Goal: Task Accomplishment & Management: Complete application form

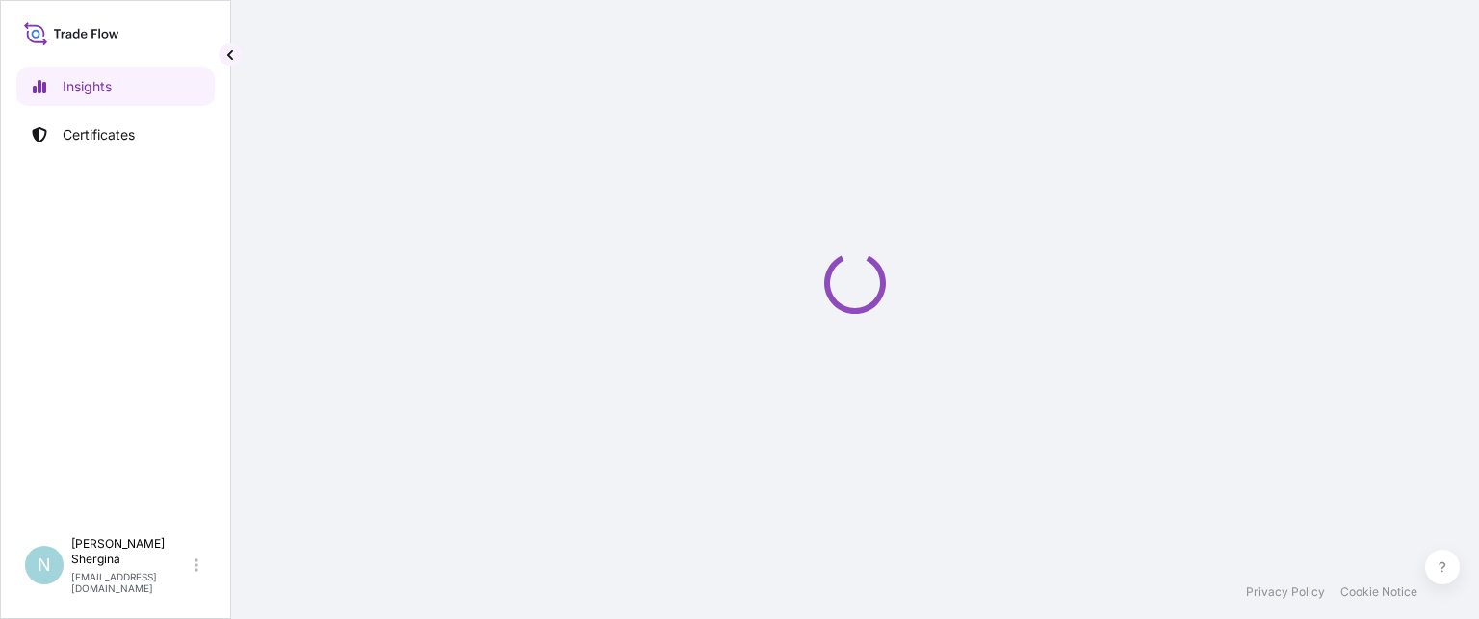
select select "2025"
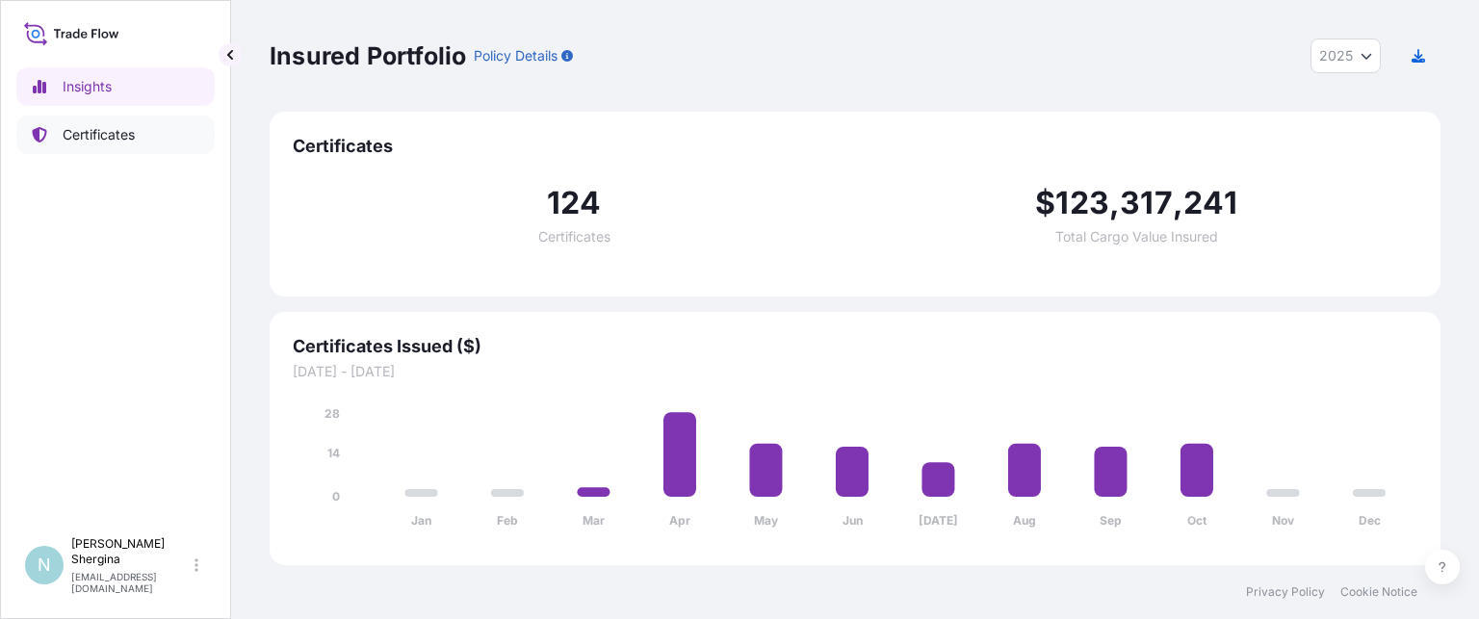
click at [116, 135] on p "Certificates" at bounding box center [99, 134] width 72 height 19
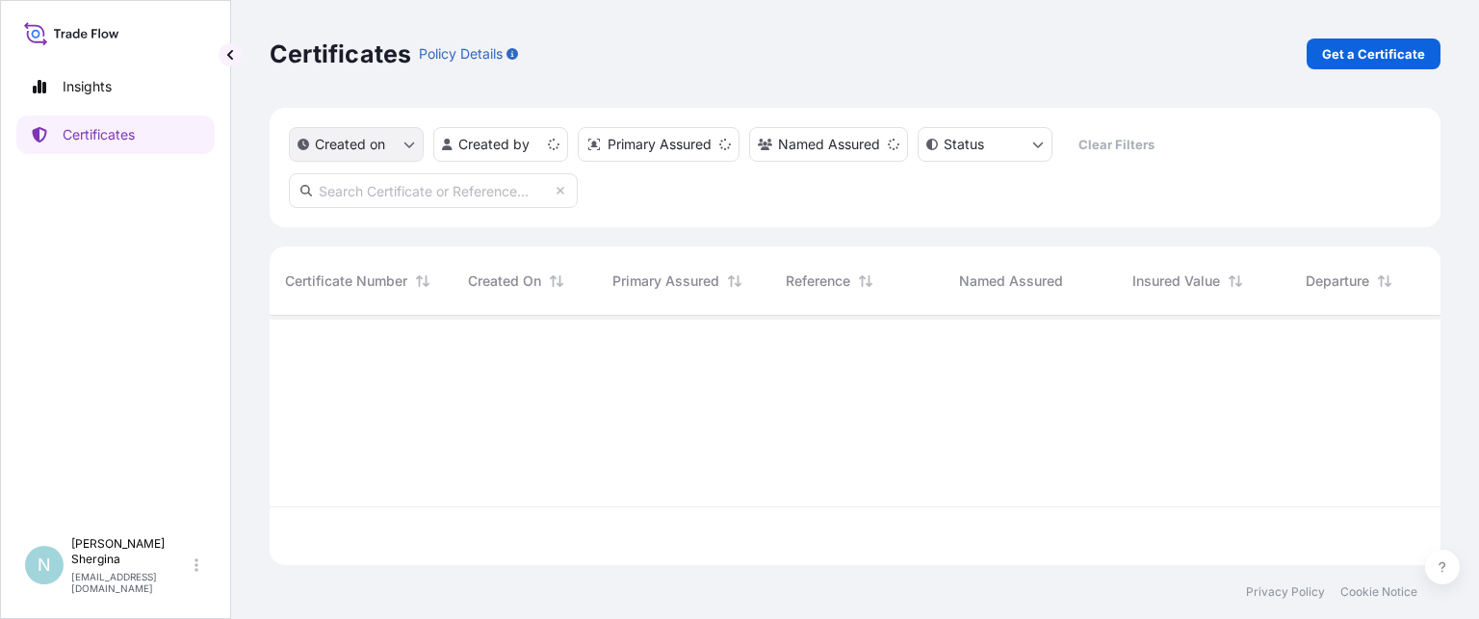
scroll to position [245, 1155]
click at [365, 187] on input "text" at bounding box center [433, 190] width 289 height 35
paste input "190677"
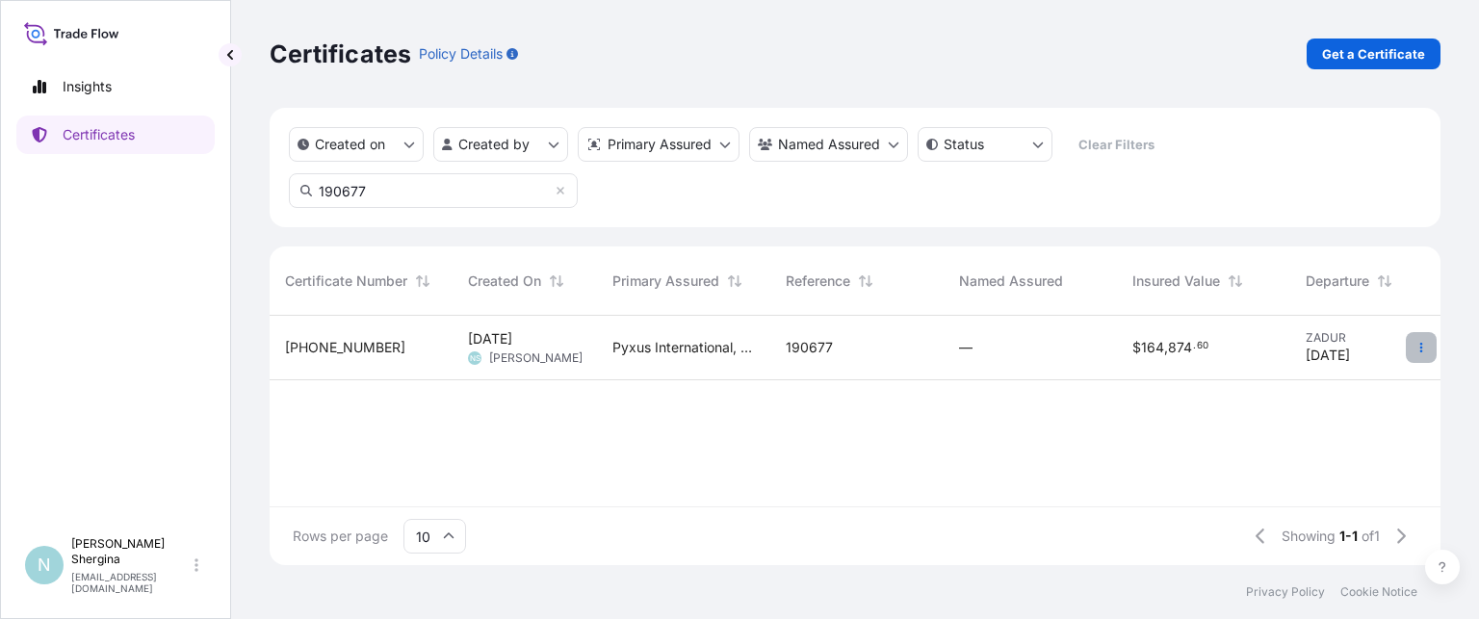
type input "190677"
click at [1425, 349] on icon "button" at bounding box center [1421, 348] width 12 height 12
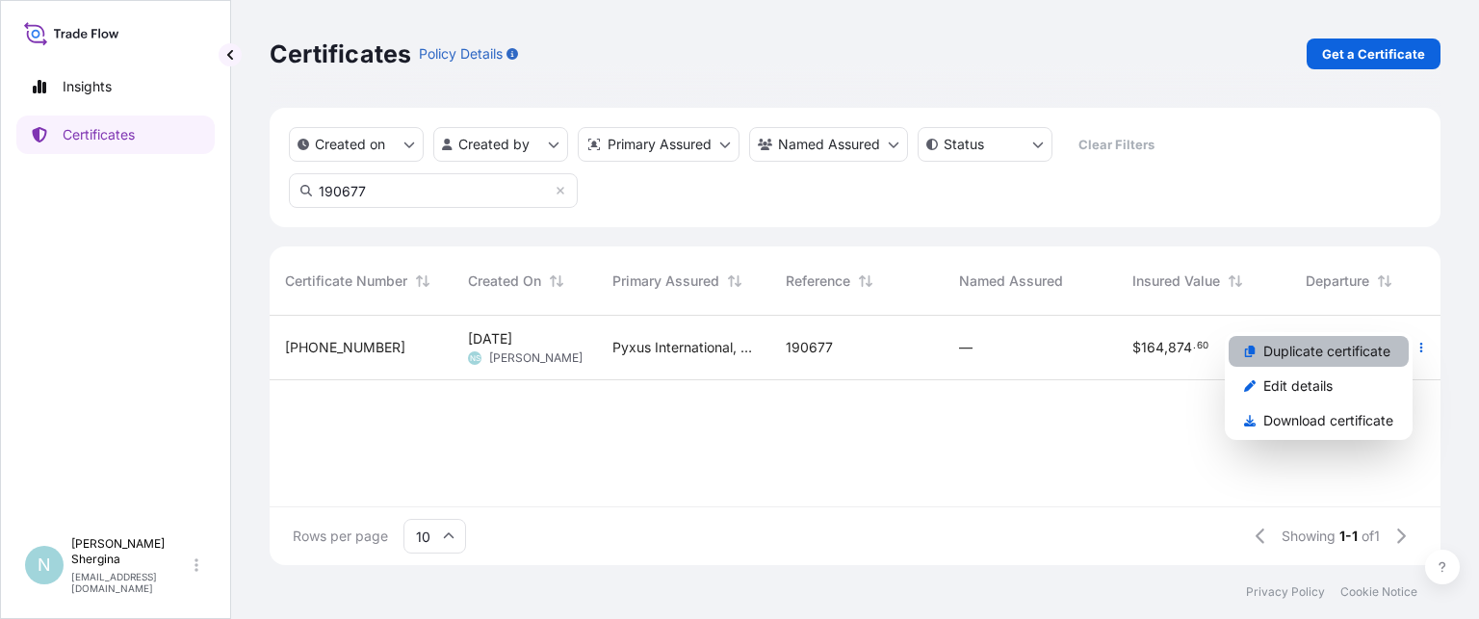
click at [1373, 349] on p "Duplicate certificate" at bounding box center [1326, 351] width 127 height 19
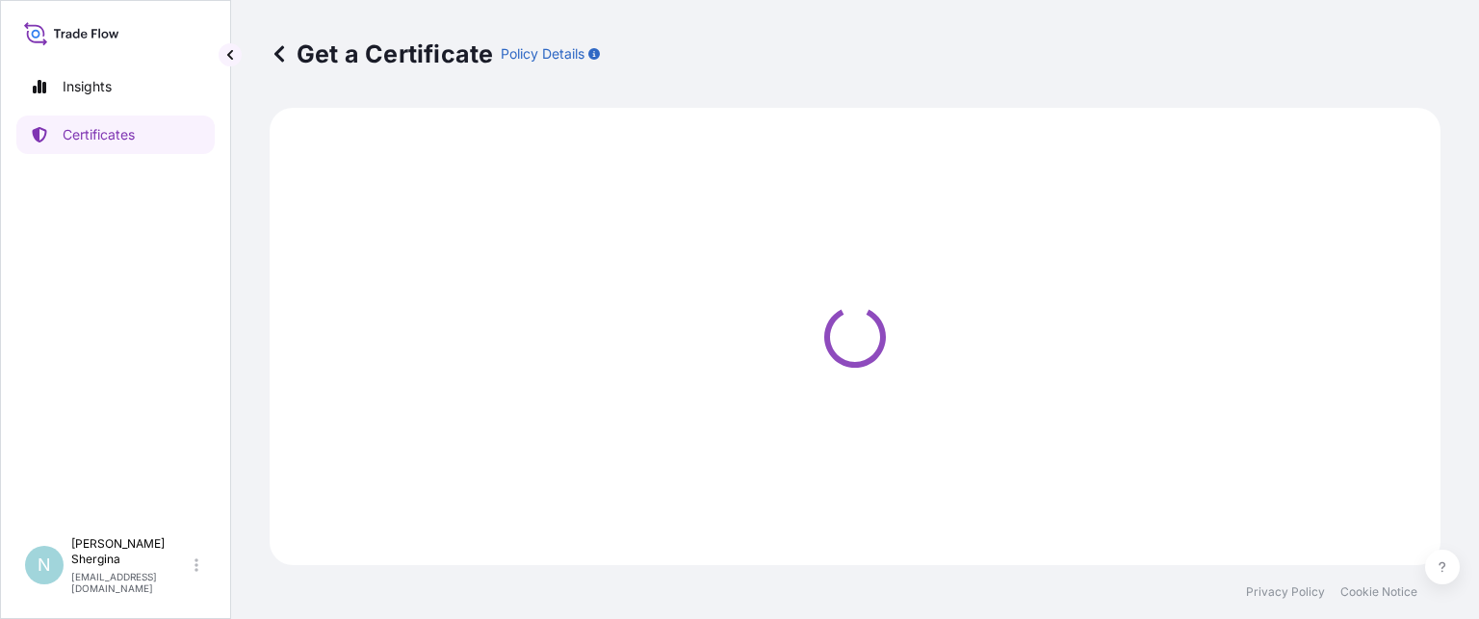
select select "Ocean Vessel"
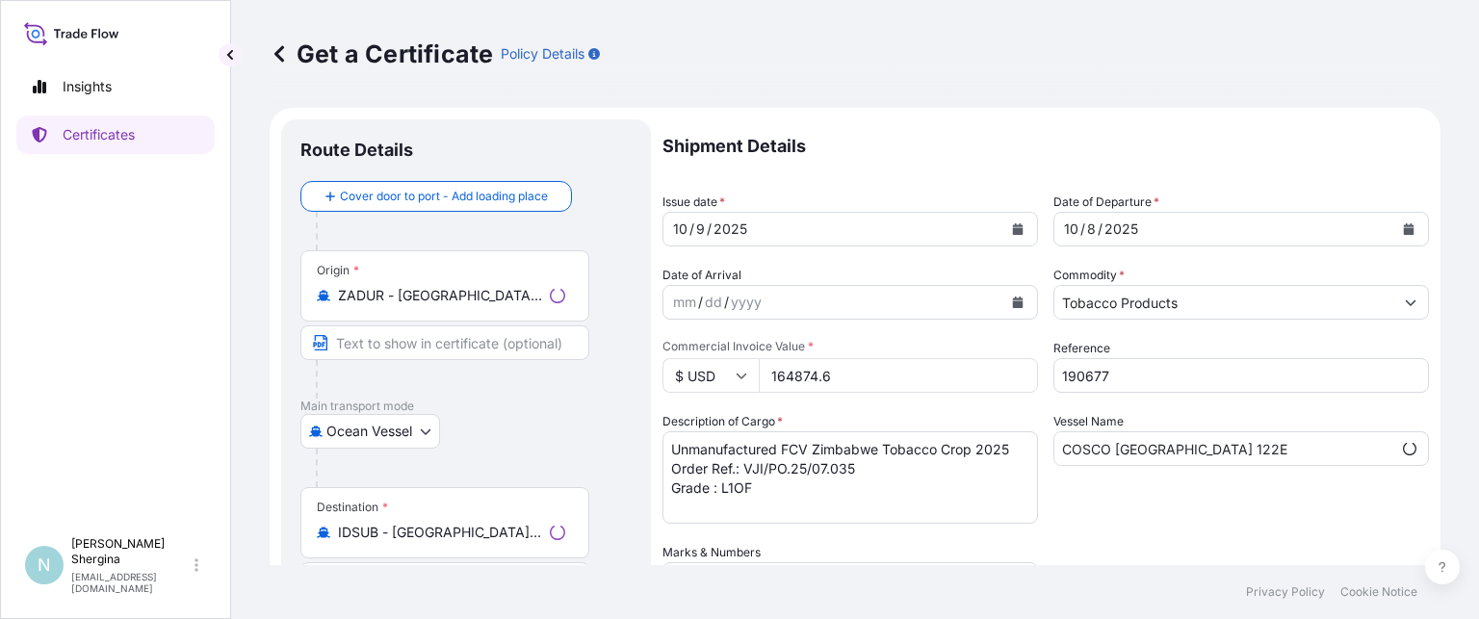
select select "31548"
drag, startPoint x: 1090, startPoint y: 376, endPoint x: 908, endPoint y: 365, distance: 182.3
click at [913, 367] on div "Shipment Details Issue date * [DATE] Date of Departure * [DATE] Date of Arrival…" at bounding box center [1045, 541] width 766 height 844
paste input "8"
type input "190678"
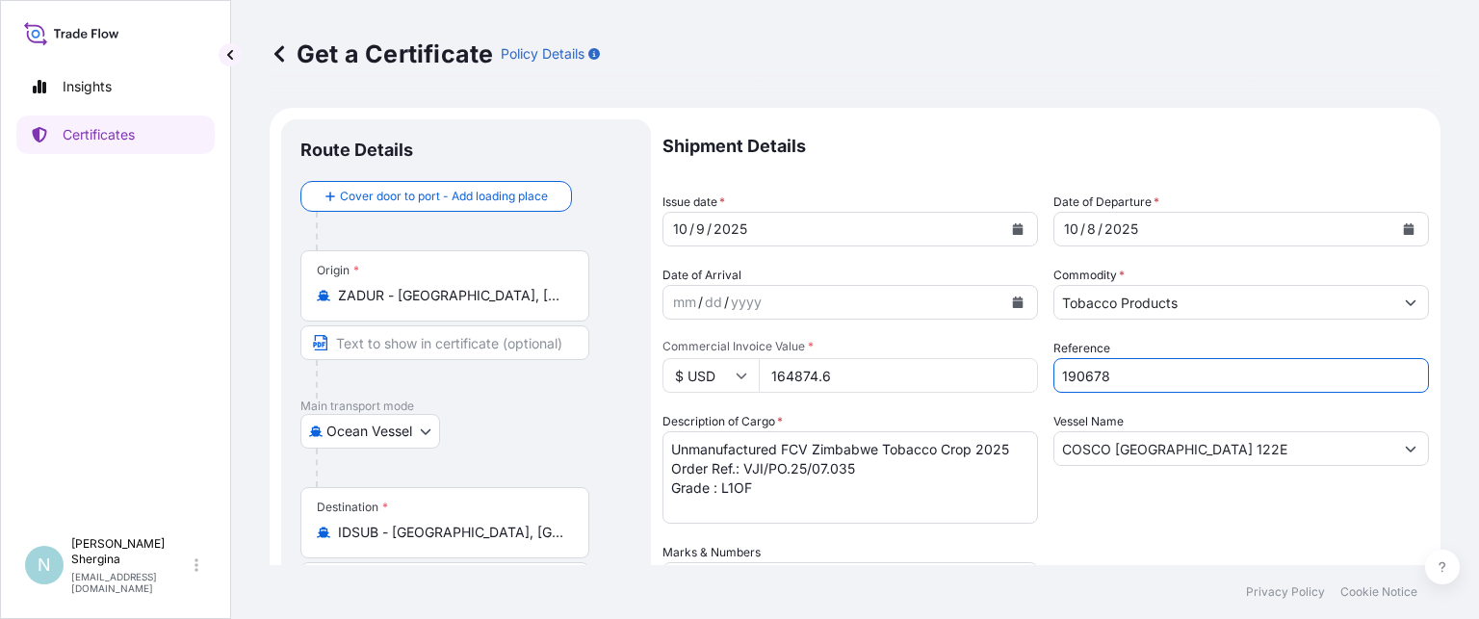
click at [1013, 227] on icon "Calendar" at bounding box center [1018, 229] width 11 height 12
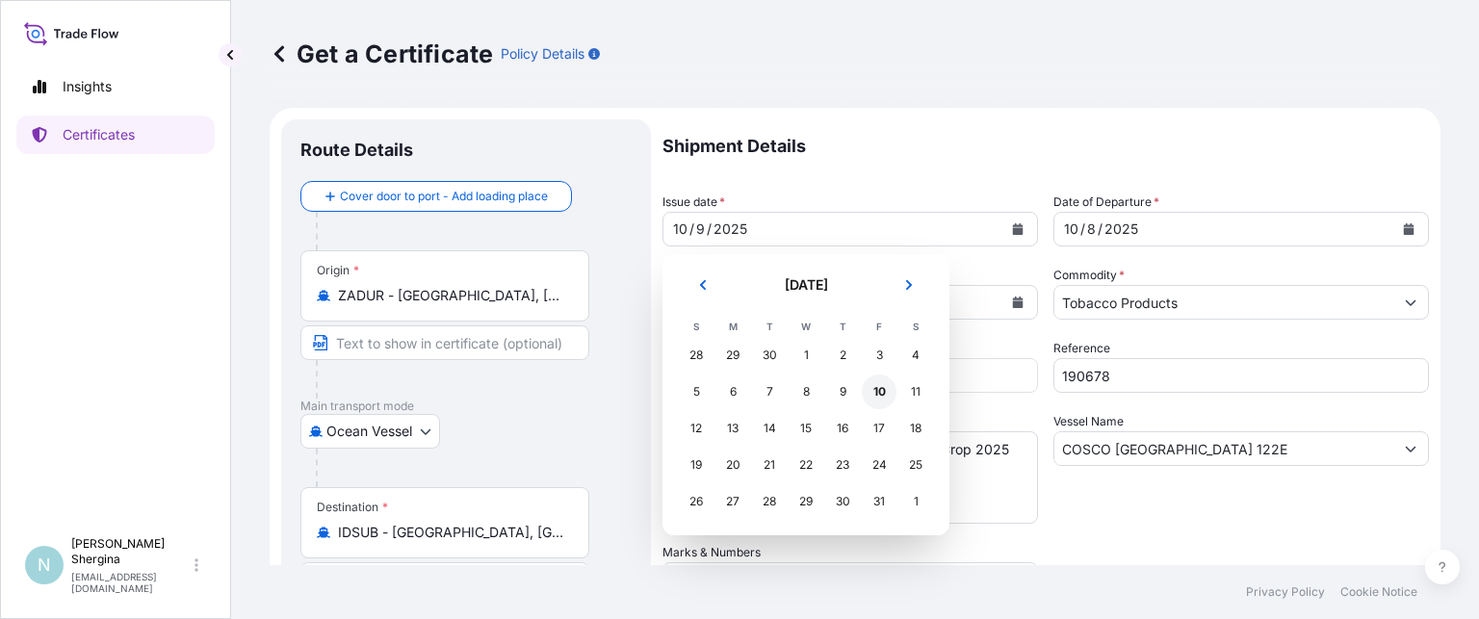
click at [884, 385] on div "10" at bounding box center [879, 391] width 35 height 35
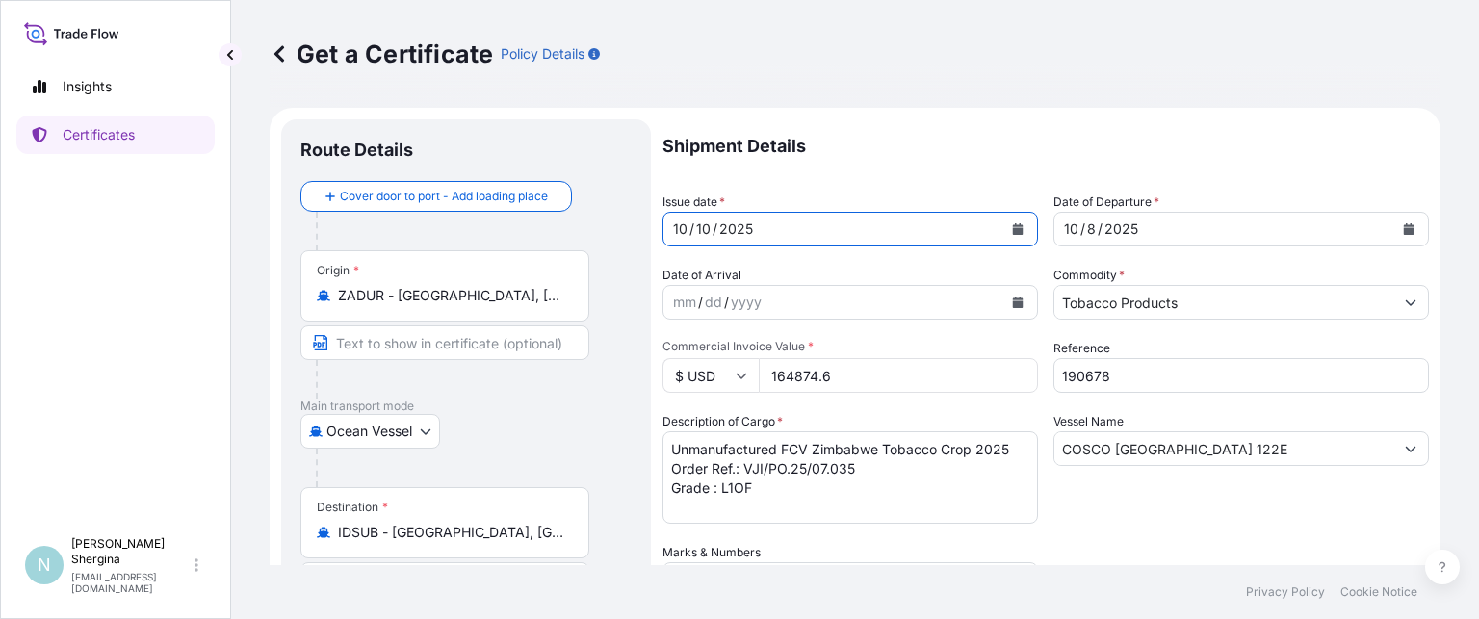
click at [880, 467] on textarea "Unmanufactured FCV Zimbabwe Tobacco Crop 2025 Order Ref.: VJI/PO.25/07.035 Grad…" at bounding box center [849, 477] width 375 height 92
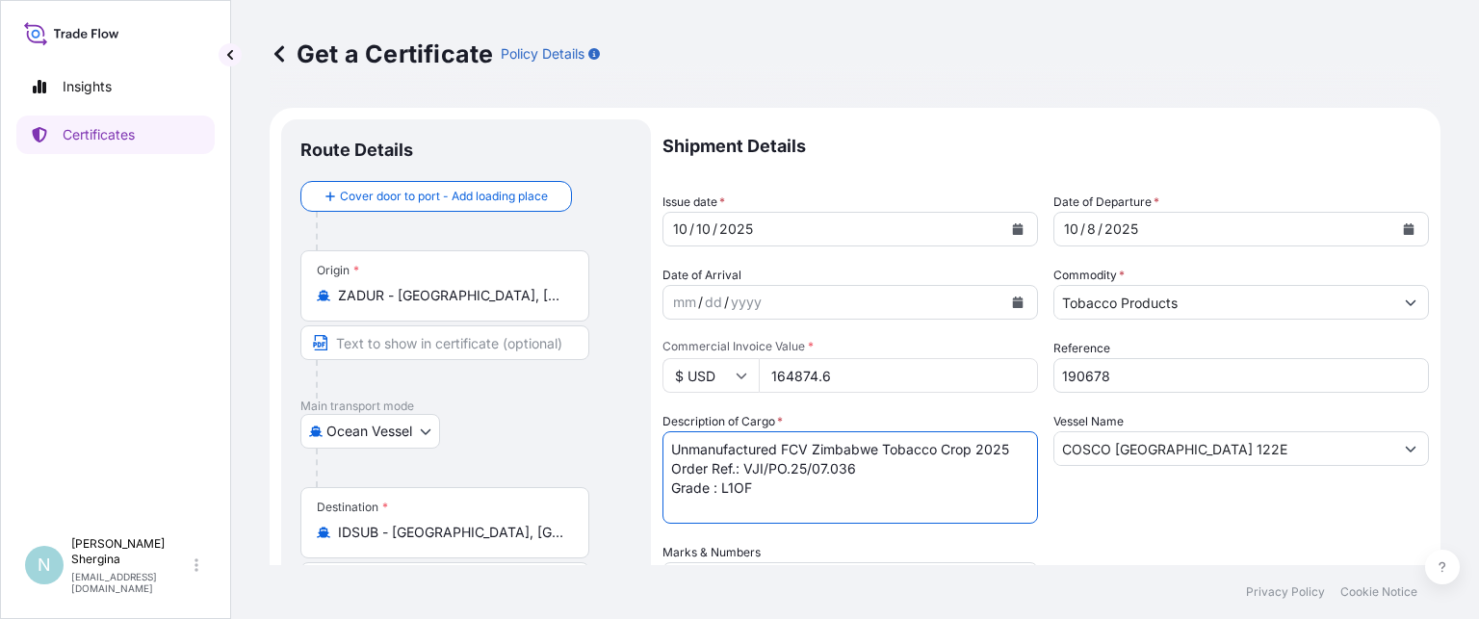
type textarea "Unmanufactured FCV Zimbabwe Tobacco Crop 2025 Order Ref.: VJI/PO.25/07.036 Grad…"
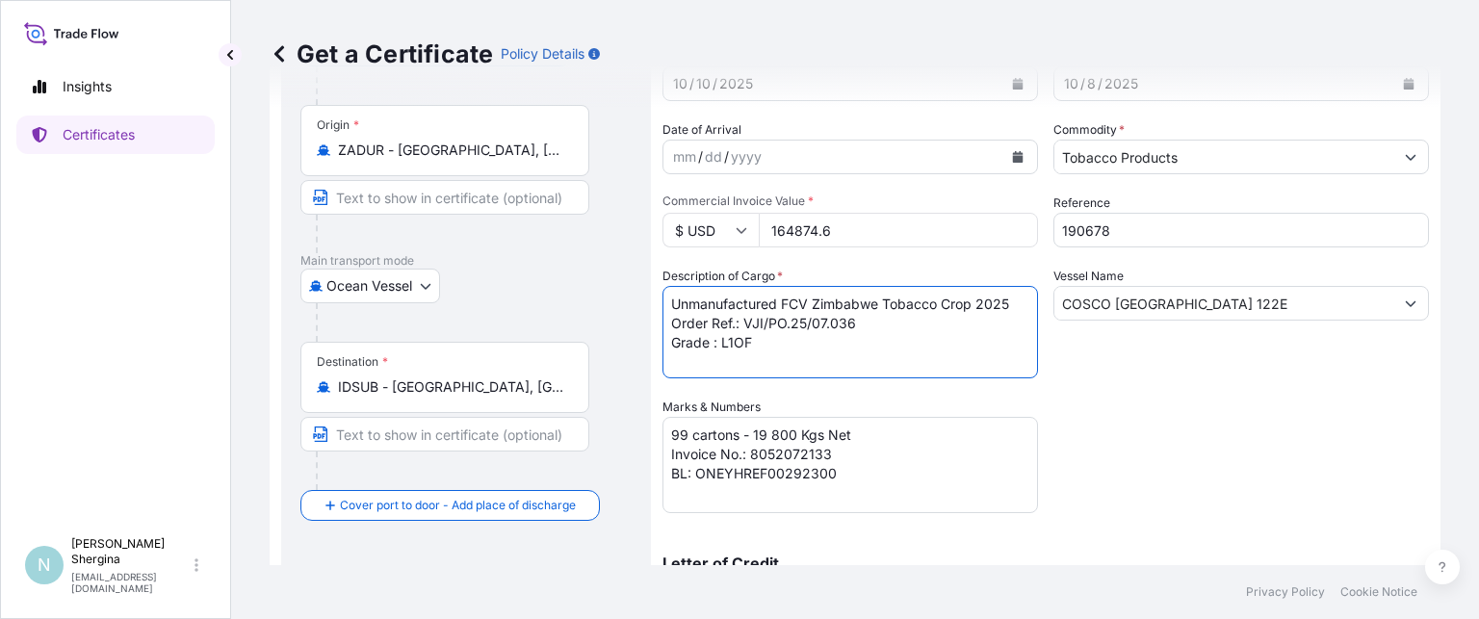
scroll to position [193, 0]
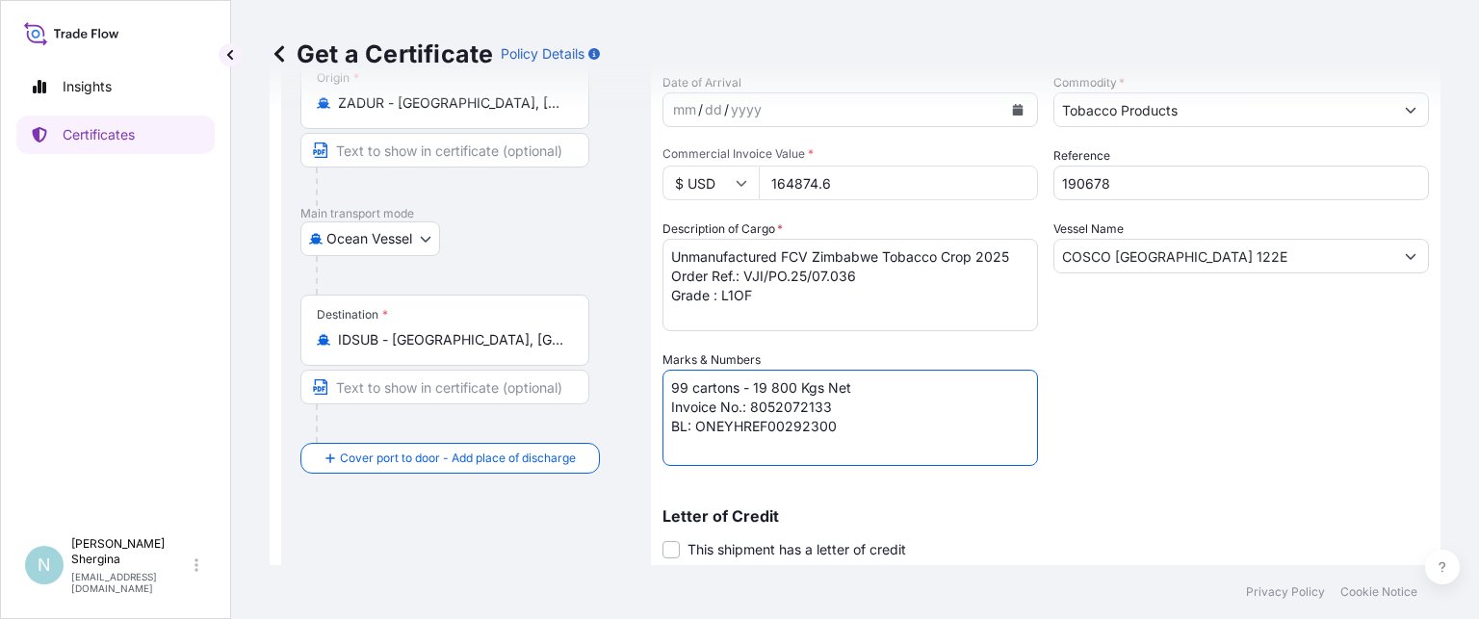
drag, startPoint x: 695, startPoint y: 428, endPoint x: 865, endPoint y: 427, distance: 170.4
click at [865, 427] on textarea "99 cartons - 19 800 Kgs Net Invoice No.: 8052072133 BL: ONEYHREF00292300" at bounding box center [849, 418] width 375 height 96
paste textarea "34"
drag, startPoint x: 832, startPoint y: 409, endPoint x: 752, endPoint y: 410, distance: 79.9
click at [752, 410] on textarea "99 cartons - 19 800 Kgs Net Invoice No.: 8052072133 BL: ONEYHREF00292300" at bounding box center [849, 418] width 375 height 96
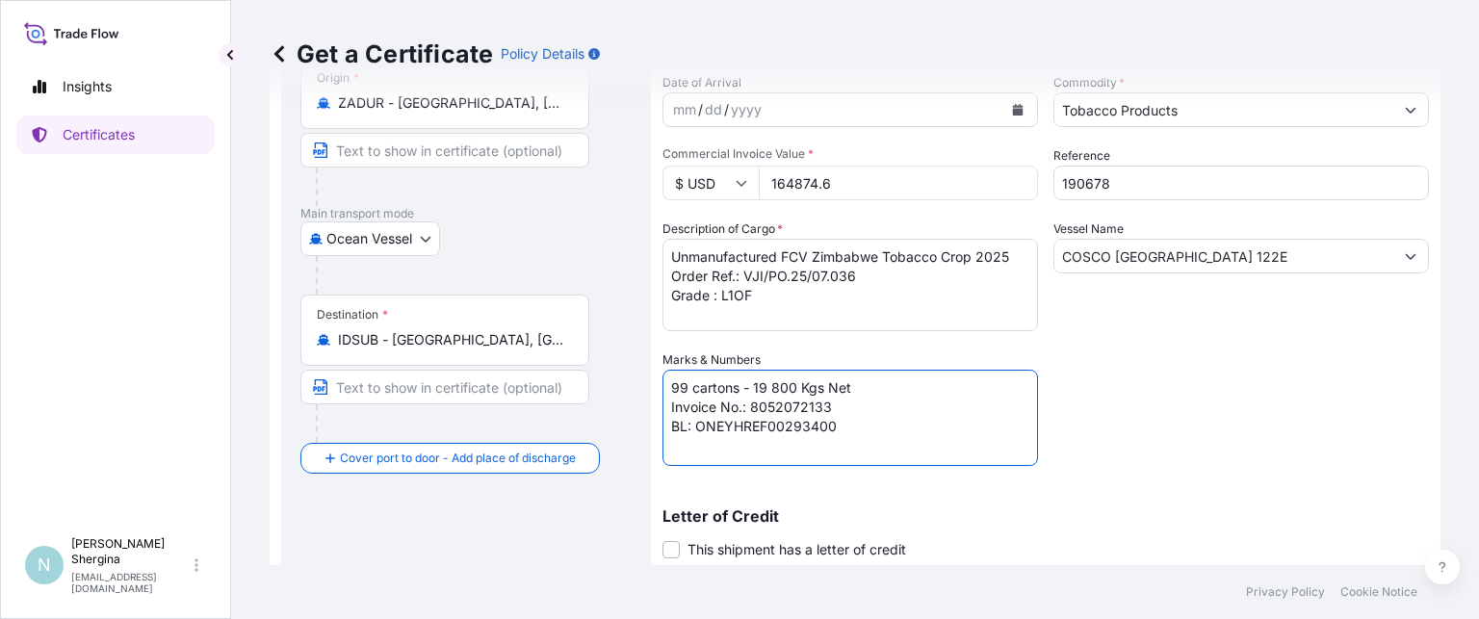
paste textarea "40"
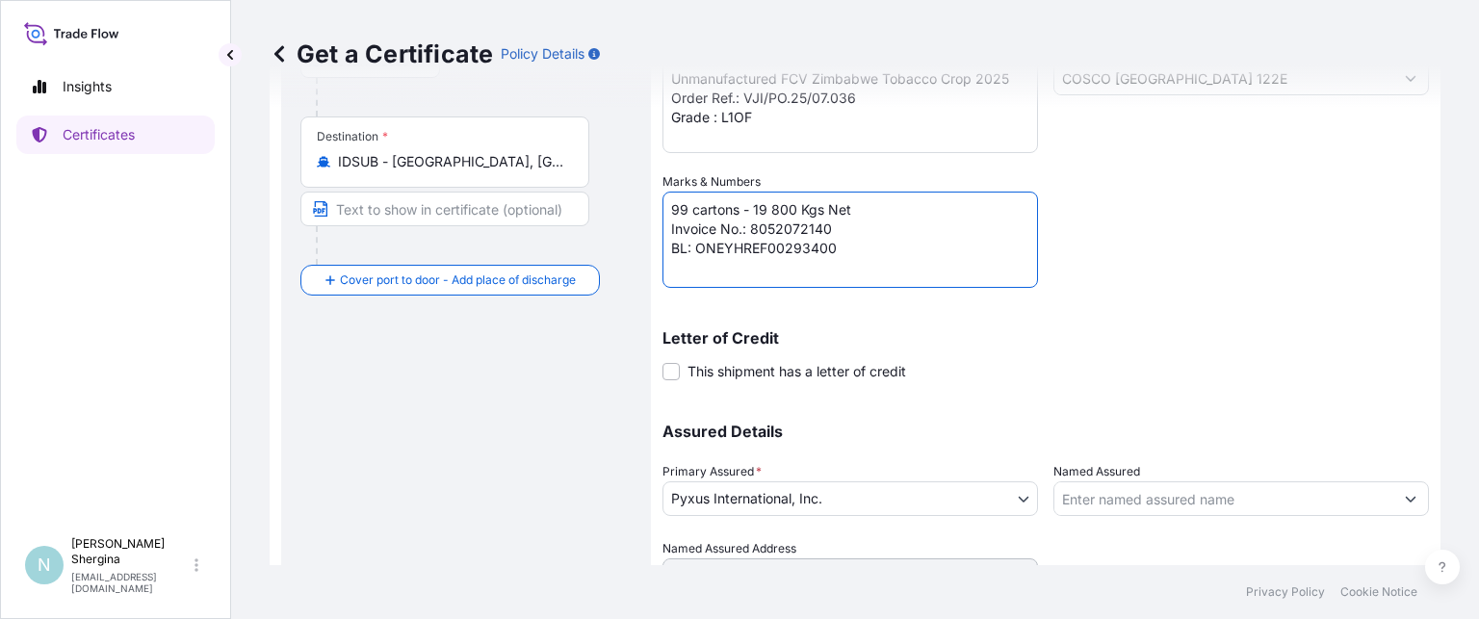
scroll to position [462, 0]
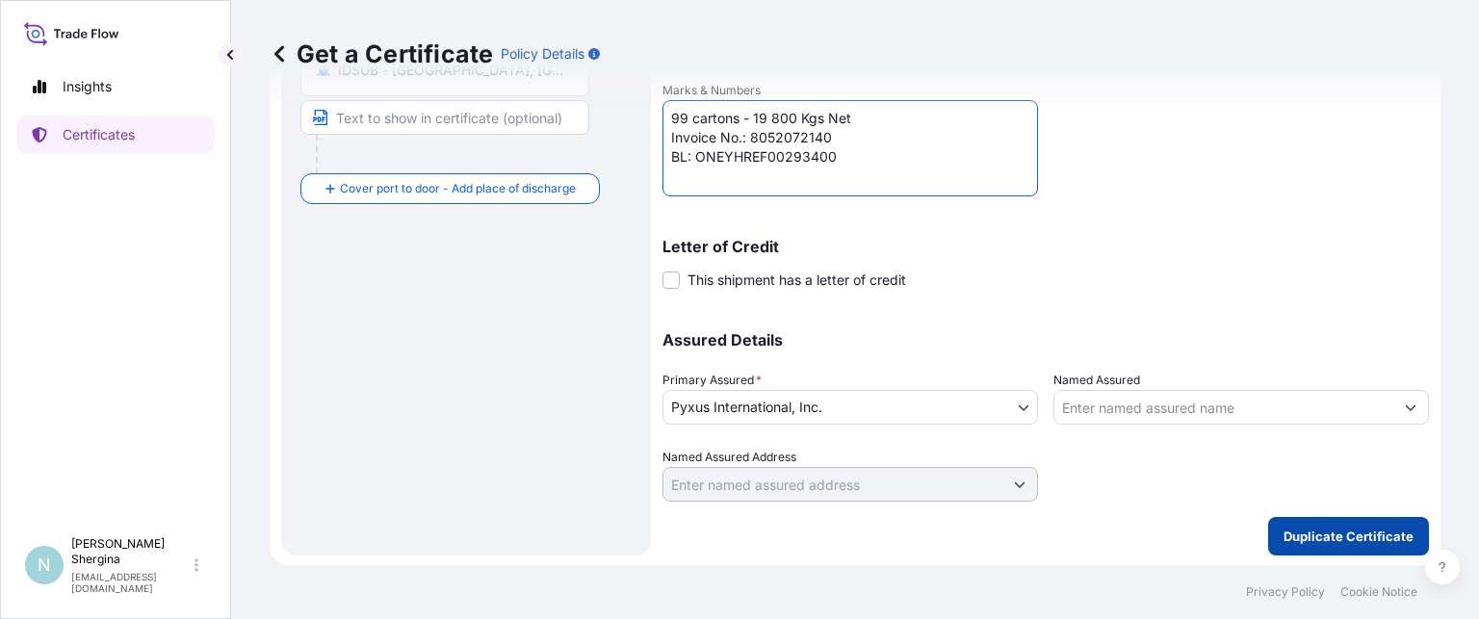
type textarea "99 cartons - 19 800 Kgs Net Invoice No.: 8052072140 BL: ONEYHREF00293400"
click at [1307, 522] on button "Duplicate Certificate" at bounding box center [1348, 536] width 161 height 39
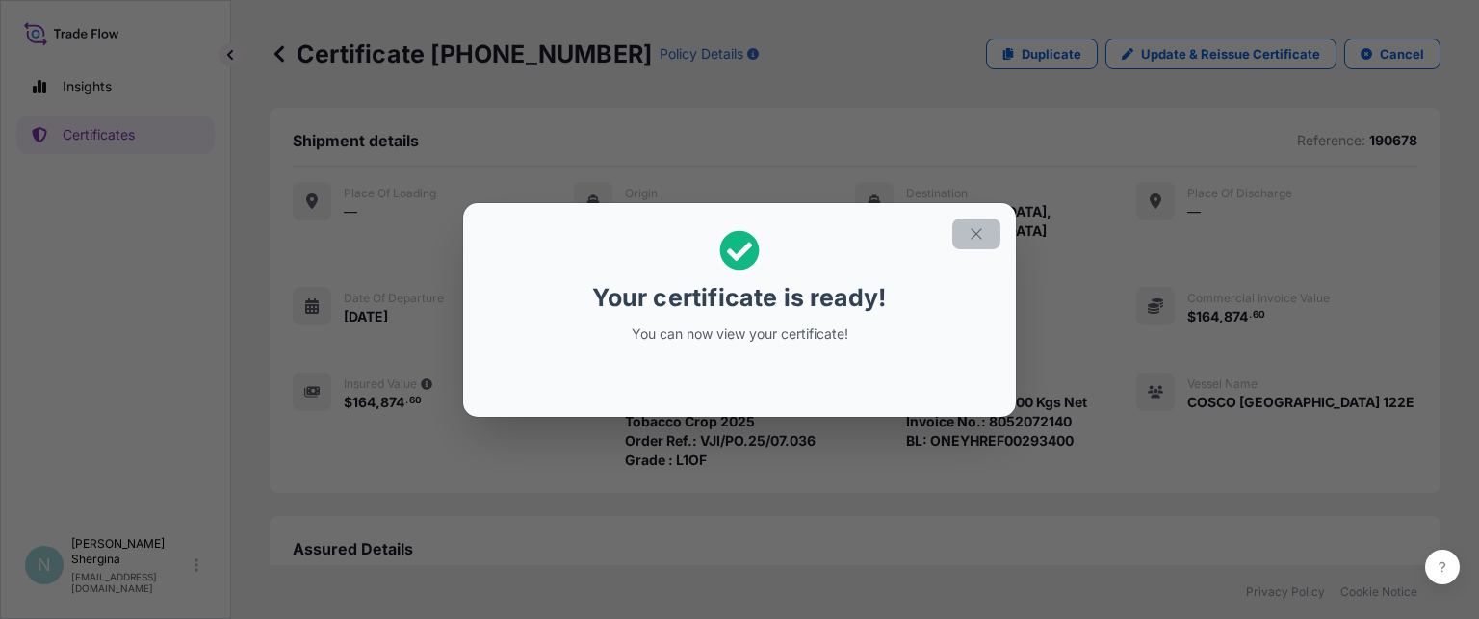
click at [981, 234] on icon "button" at bounding box center [975, 233] width 17 height 17
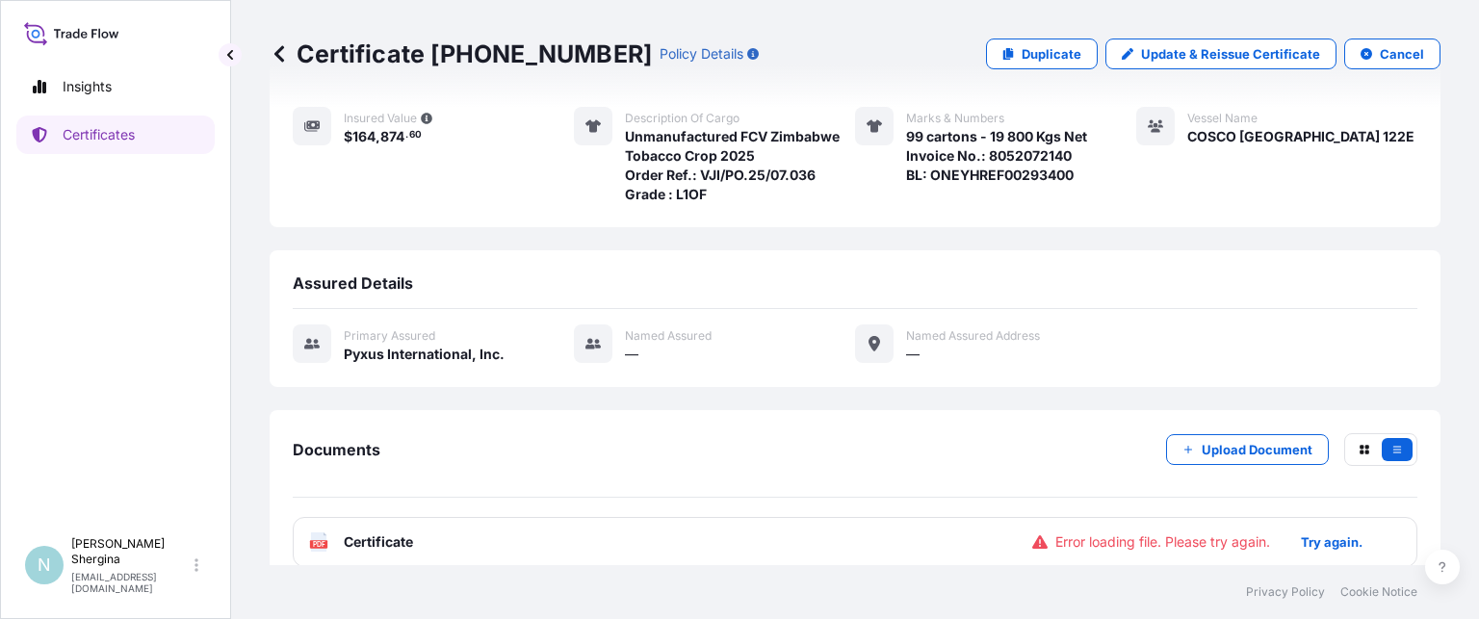
scroll to position [266, 0]
click at [1317, 532] on p "Try again." at bounding box center [1332, 541] width 62 height 19
click at [1426, 471] on div "Certificate [PHONE_NUMBER] Policy Details Duplicate Update & Reissue Certificat…" at bounding box center [855, 282] width 1248 height 565
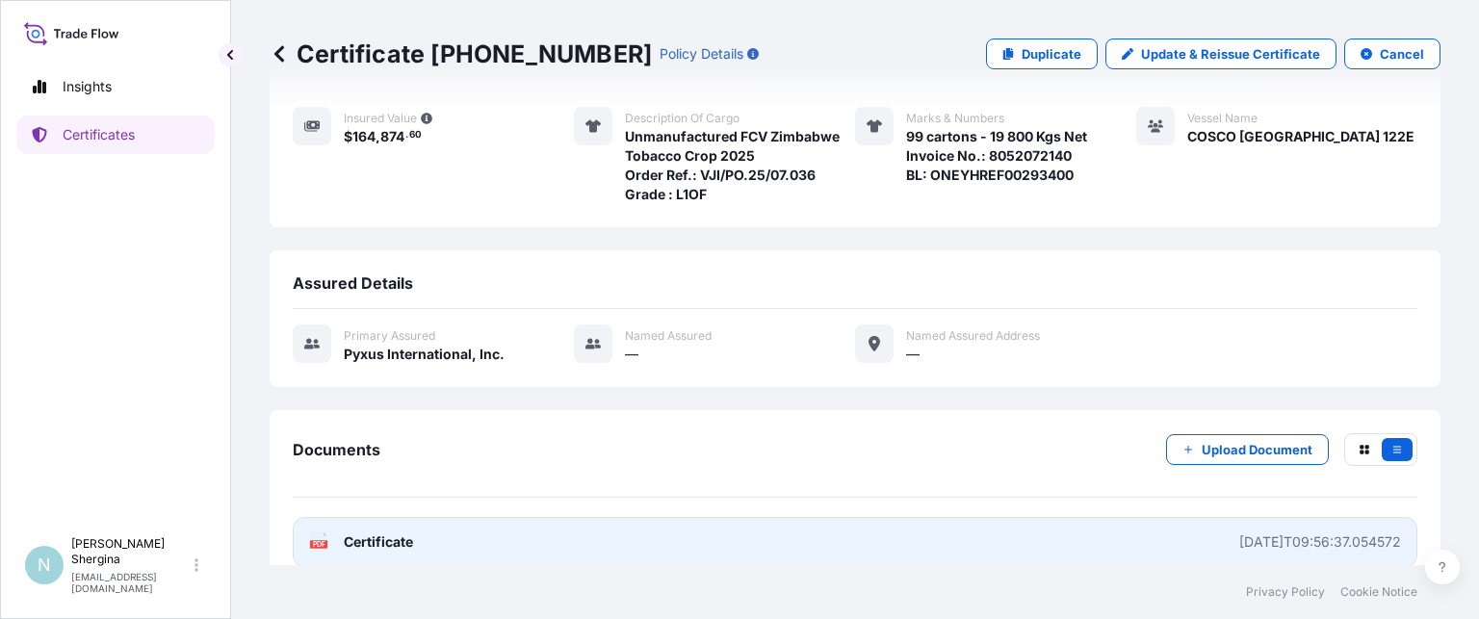
click at [1350, 532] on div "[DATE]T09:56:37.054572" at bounding box center [1320, 541] width 162 height 19
